Goal: Transaction & Acquisition: Purchase product/service

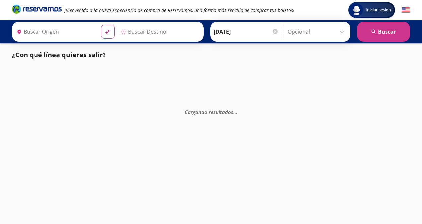
type input "Central del Sur (taxqueña), [GEOGRAPHIC_DATA]"
type input "Teloloapan, [GEOGRAPHIC_DATA]"
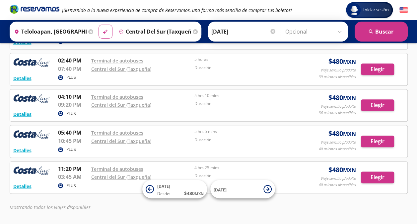
scroll to position [335, 0]
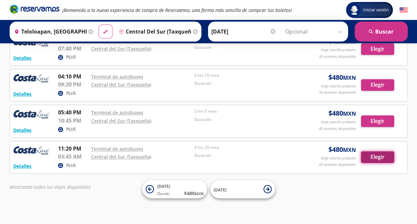
click at [374, 154] on button "Elegir" at bounding box center [377, 157] width 33 height 12
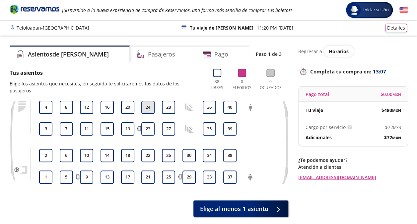
click at [147, 101] on button "24" at bounding box center [147, 106] width 13 height 13
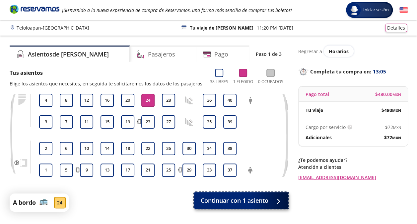
click at [241, 200] on span "Continuar con 1 asiento" at bounding box center [235, 200] width 68 height 9
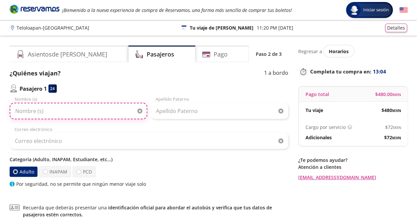
click at [80, 115] on input "Nombre (s)" at bounding box center [79, 110] width 138 height 17
type input "[PERSON_NAME]"
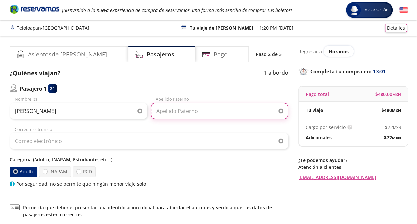
type input "[GEOGRAPHIC_DATA]"
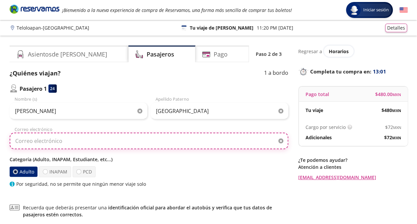
type input "[EMAIL_ADDRESS][DOMAIN_NAME]"
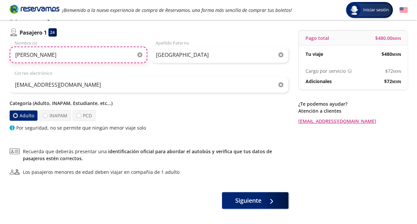
scroll to position [66, 0]
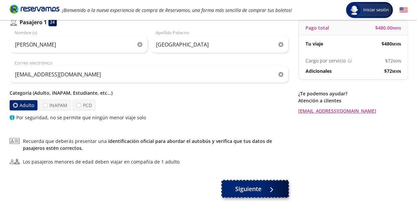
click at [238, 188] on span "Siguiente" at bounding box center [248, 188] width 26 height 9
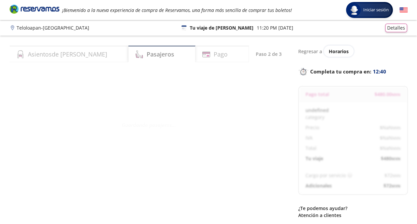
select select "MX"
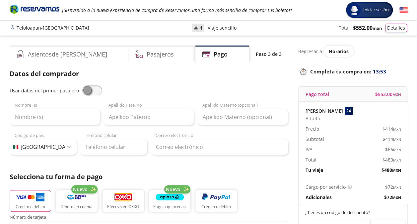
click at [93, 93] on span at bounding box center [92, 90] width 20 height 10
click at [82, 85] on input "checkbox" at bounding box center [82, 85] width 0 height 0
type input "[PERSON_NAME]"
type input "[GEOGRAPHIC_DATA]"
type input "[EMAIL_ADDRESS][DOMAIN_NAME]"
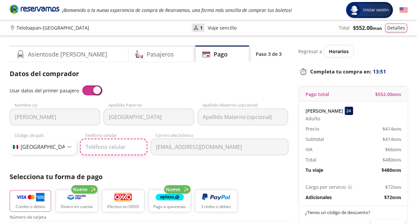
click at [95, 150] on input "Teléfono celular" at bounding box center [113, 146] width 67 height 17
type input "[PHONE_NUMBER]"
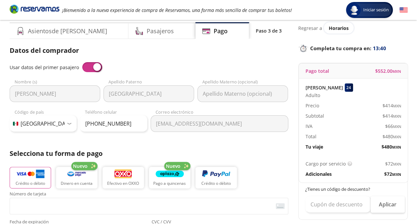
scroll to position [33, 0]
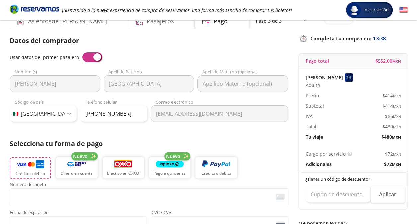
click at [36, 165] on img "button" at bounding box center [30, 164] width 28 height 10
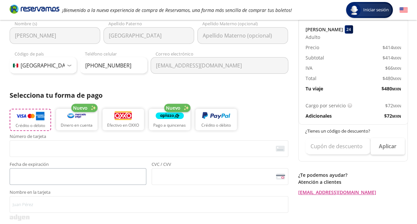
scroll to position [99, 0]
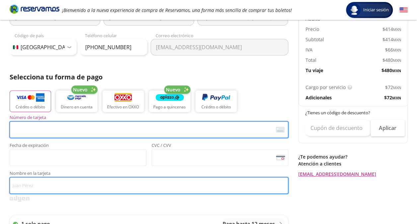
type input "[PERSON_NAME] [PERSON_NAME]"
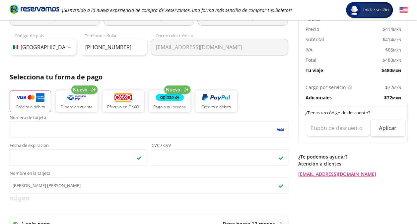
click at [323, 190] on div "Regresar a Horarios Completa tu compra en : 12:14 Pago total $ 552.00 MXN [PERS…" at bounding box center [352, 176] width 109 height 461
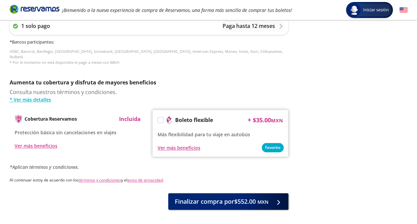
scroll to position [320, 0]
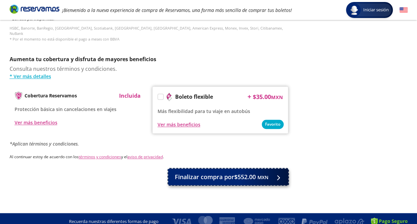
click at [217, 173] on span "Finalizar compra por $552.00 MXN" at bounding box center [222, 176] width 94 height 9
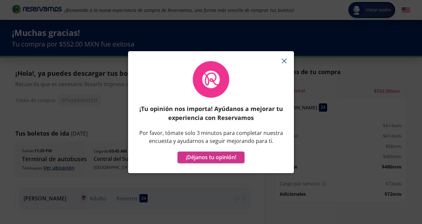
click at [283, 60] on icon "button" at bounding box center [284, 60] width 5 height 5
